Goal: Navigation & Orientation: Find specific page/section

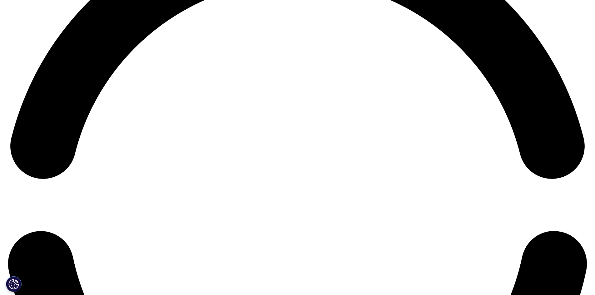
scroll to position [1342, 0]
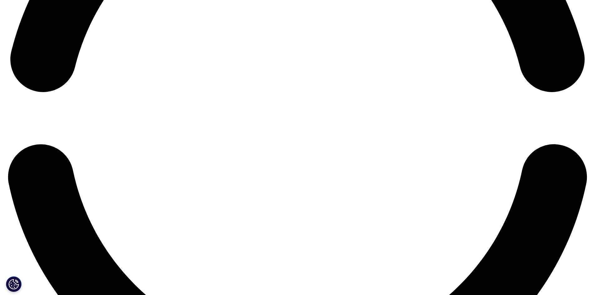
scroll to position [1436, 0]
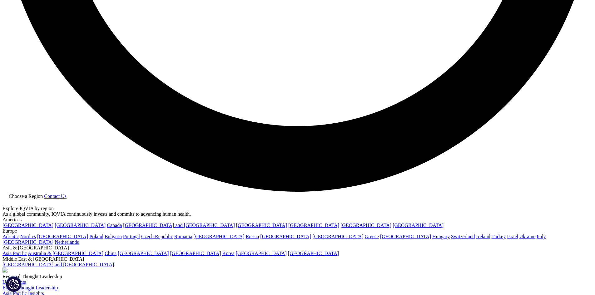
scroll to position [1592, 0]
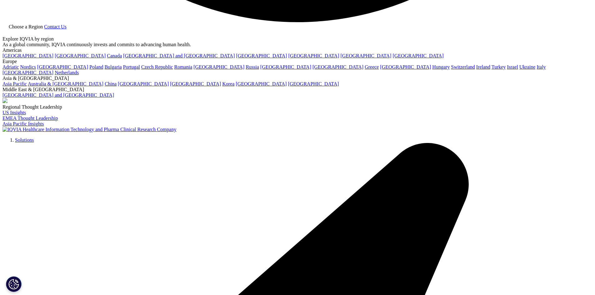
scroll to position [1765, 0]
